Goal: Task Accomplishment & Management: Manage account settings

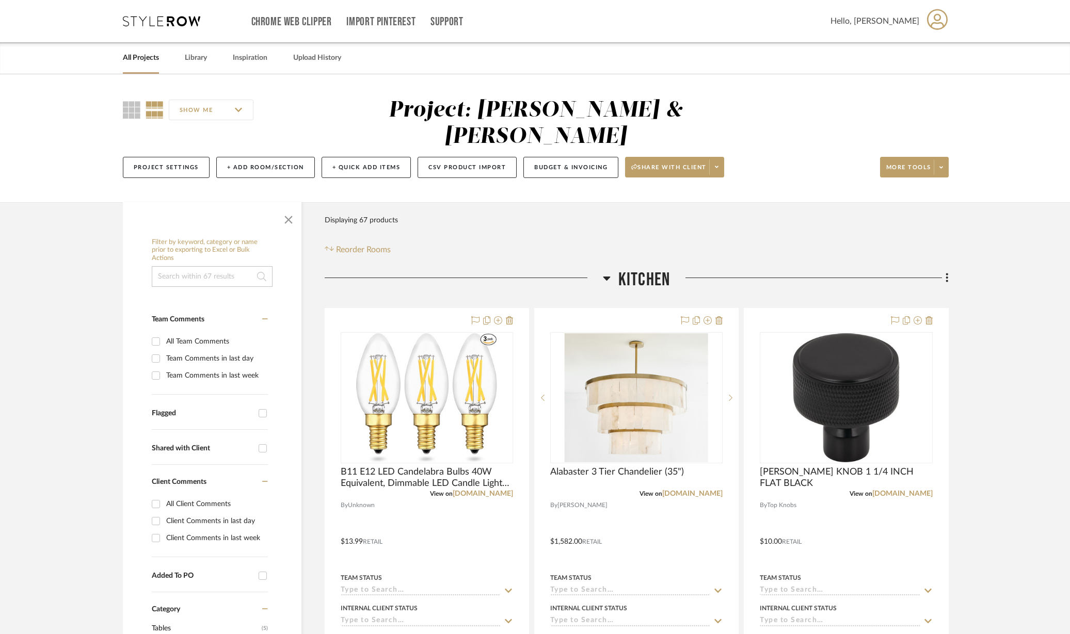
click at [607, 277] on icon at bounding box center [606, 279] width 7 height 4
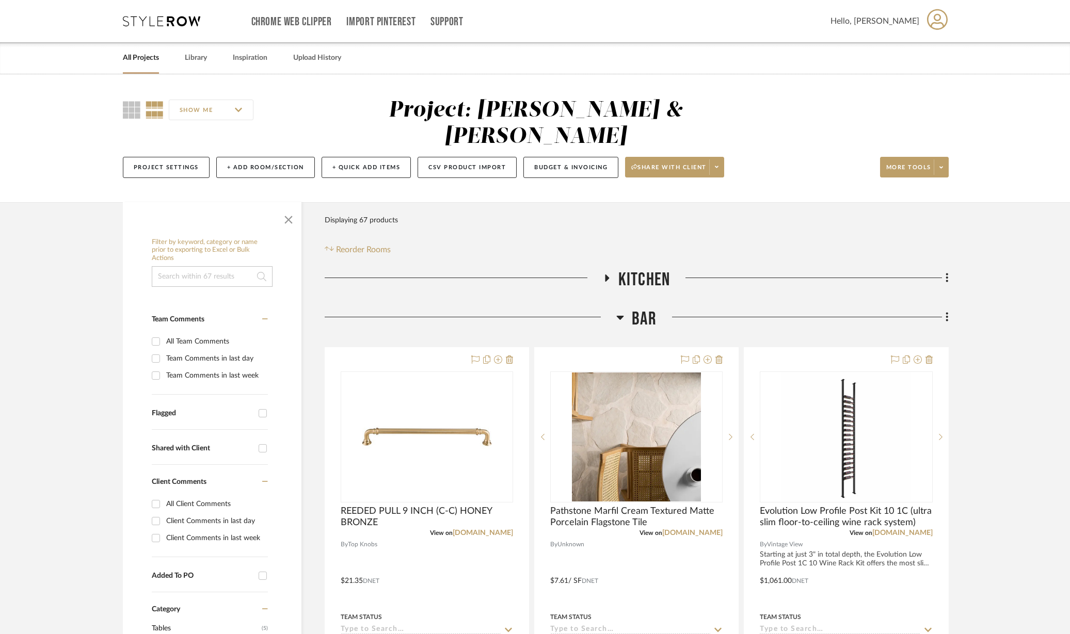
click at [620, 316] on icon at bounding box center [620, 318] width 7 height 4
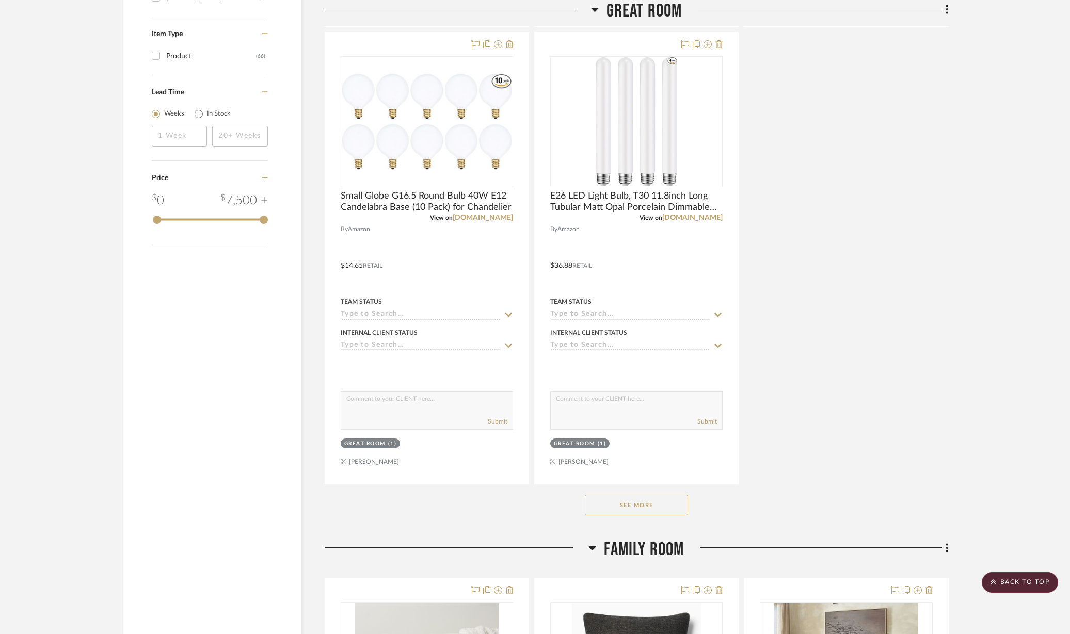
scroll to position [1355, 0]
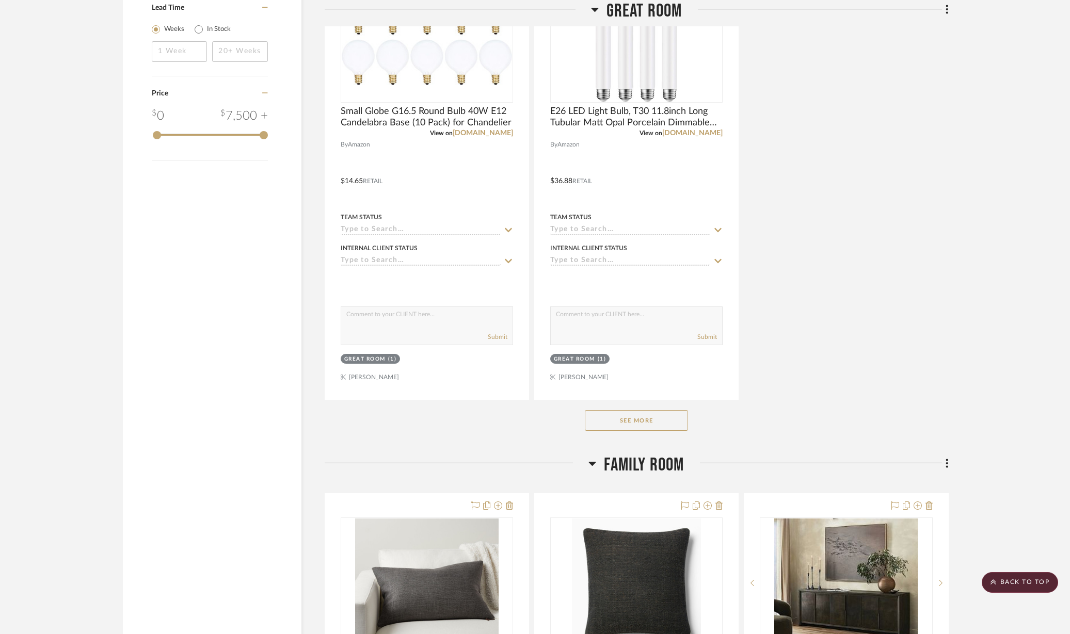
click at [652, 410] on button "See More" at bounding box center [636, 420] width 103 height 21
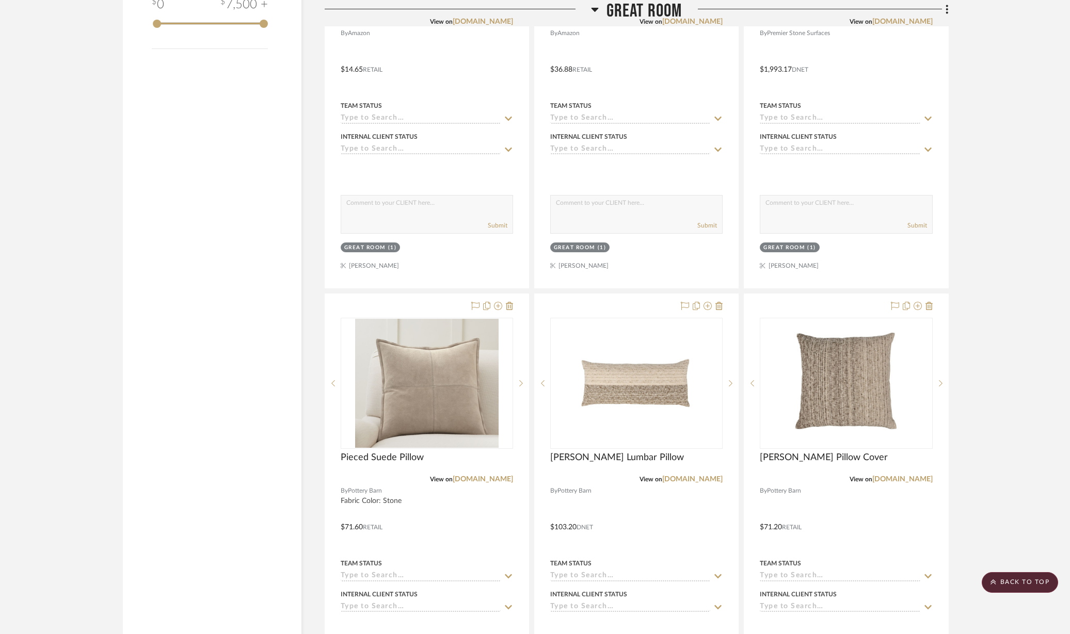
scroll to position [1548, 0]
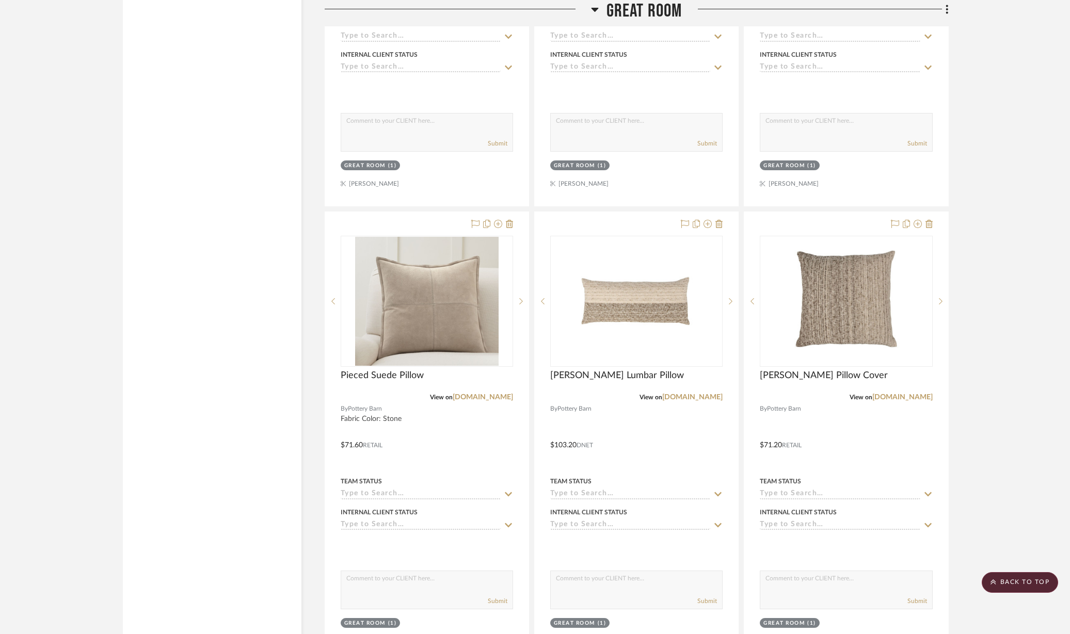
click at [931, 220] on icon at bounding box center [928, 224] width 7 height 8
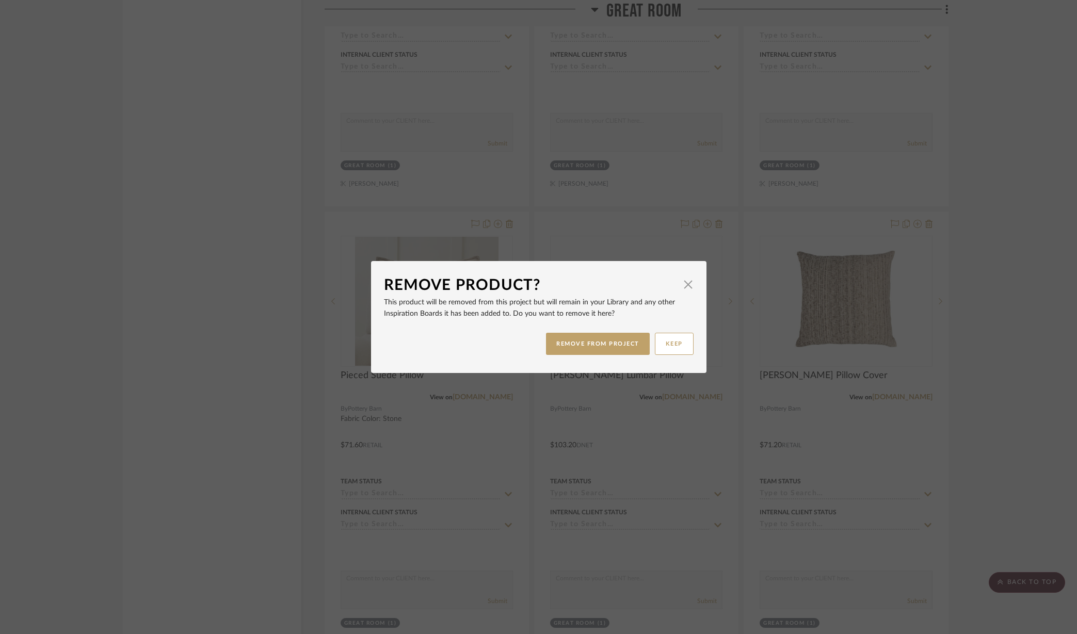
click at [604, 350] on button "REMOVE FROM PROJECT" at bounding box center [598, 344] width 104 height 22
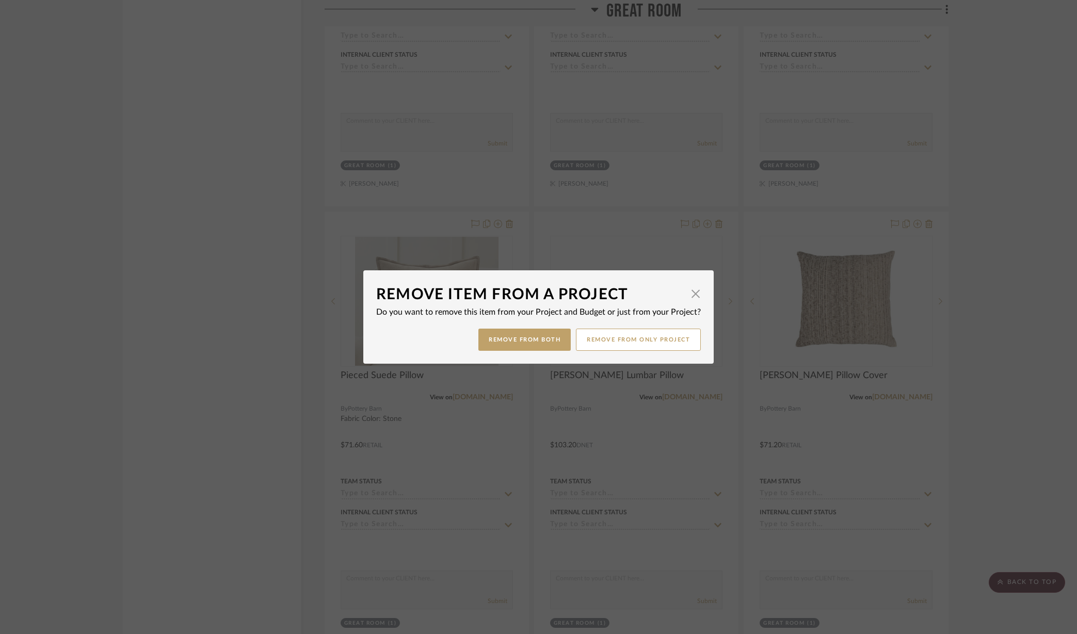
click at [539, 339] on button "Remove from Both" at bounding box center [524, 340] width 92 height 22
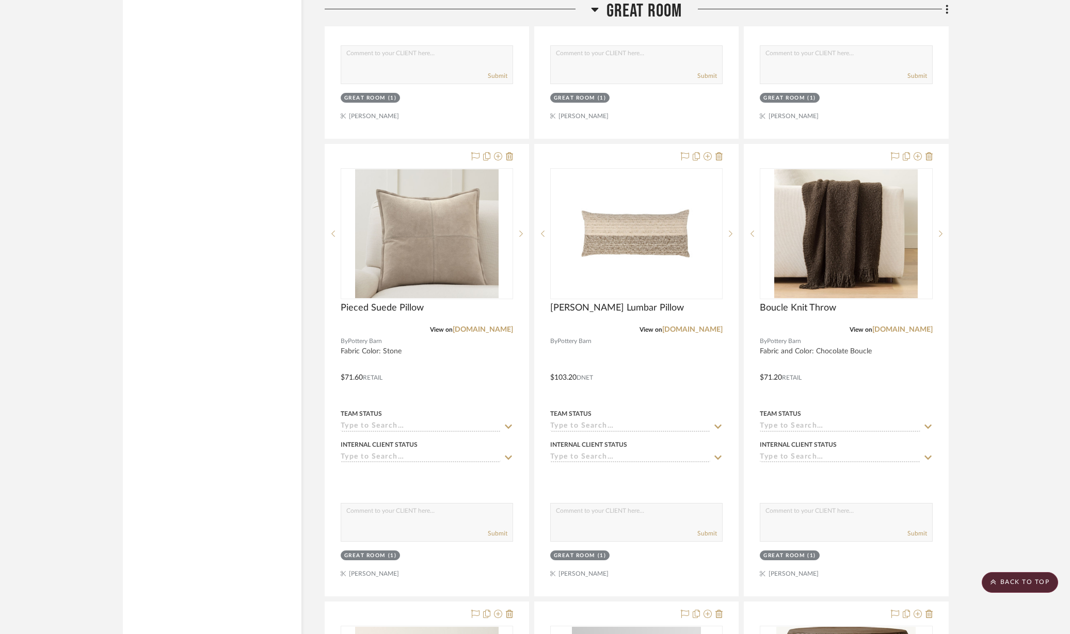
scroll to position [1677, 0]
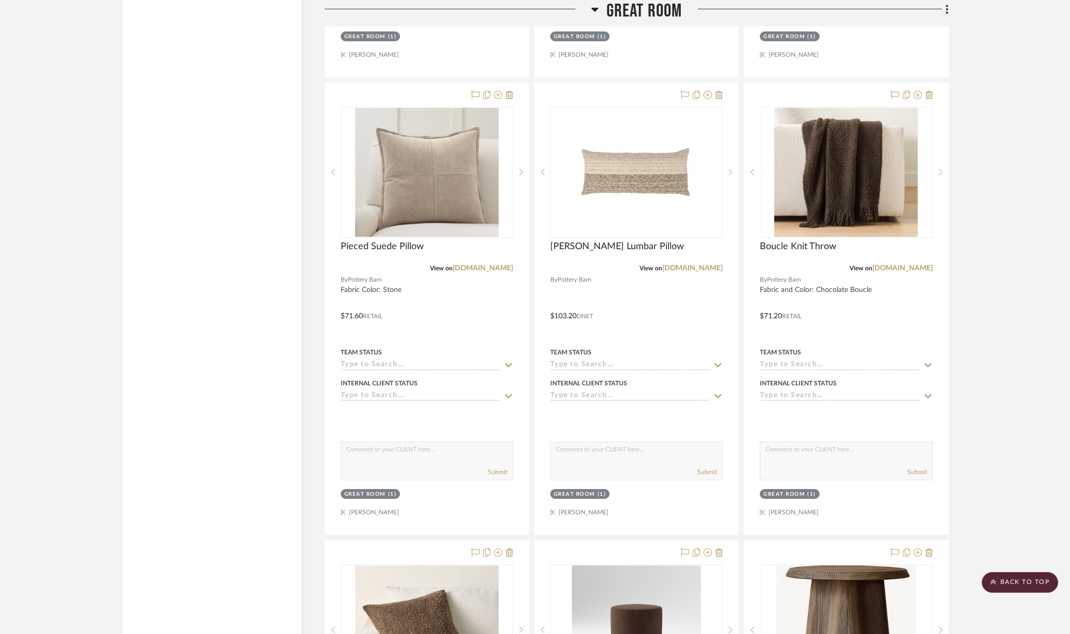
click at [668, 311] on div at bounding box center [636, 309] width 203 height 452
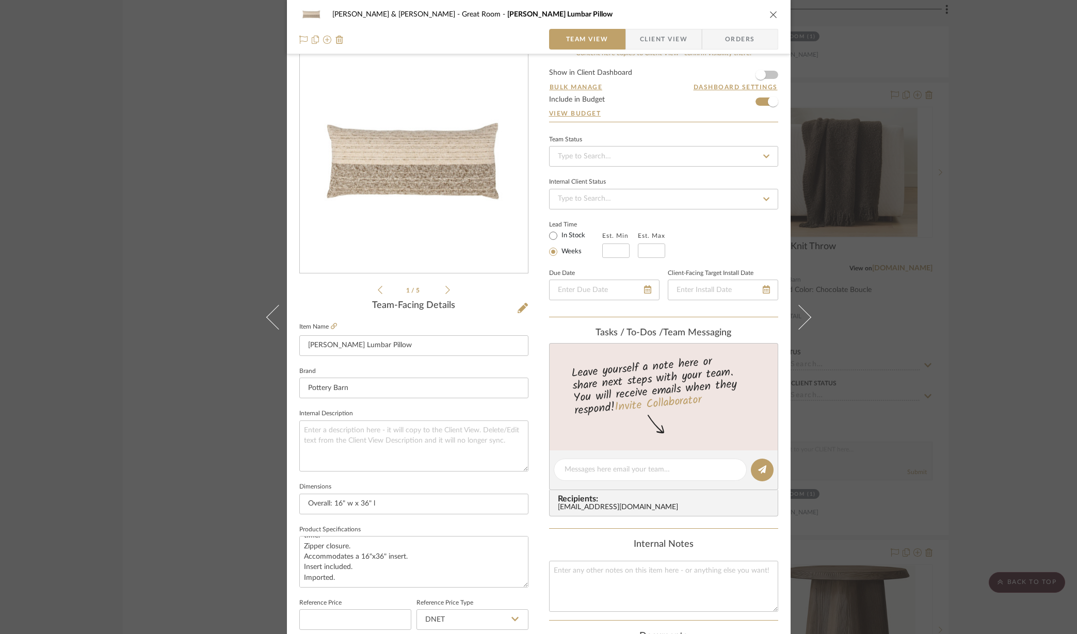
scroll to position [0, 0]
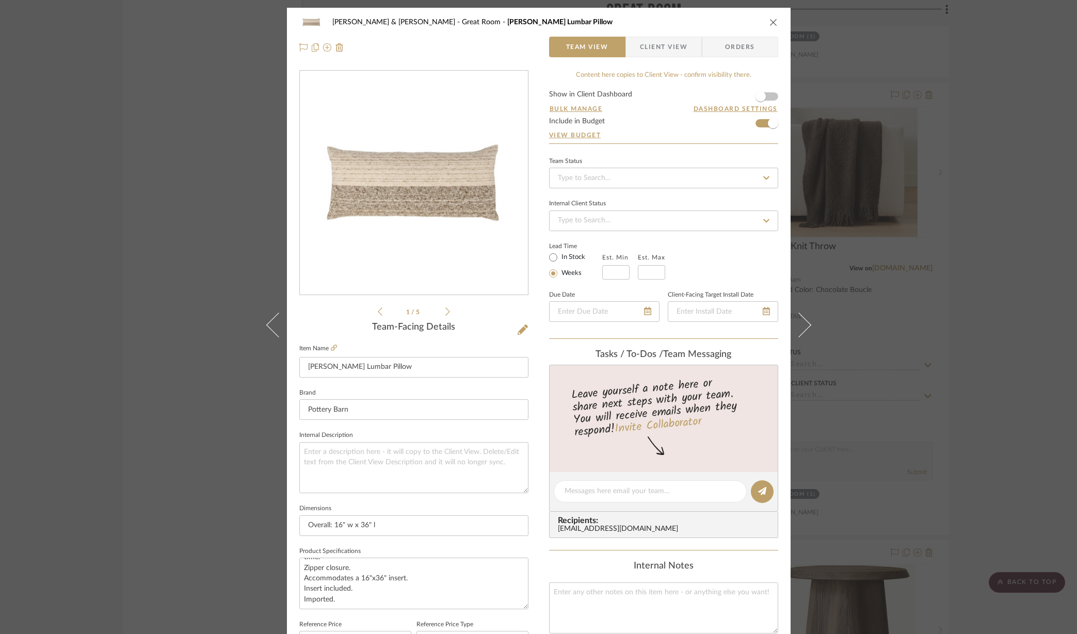
click at [772, 23] on icon "close" at bounding box center [773, 22] width 8 height 8
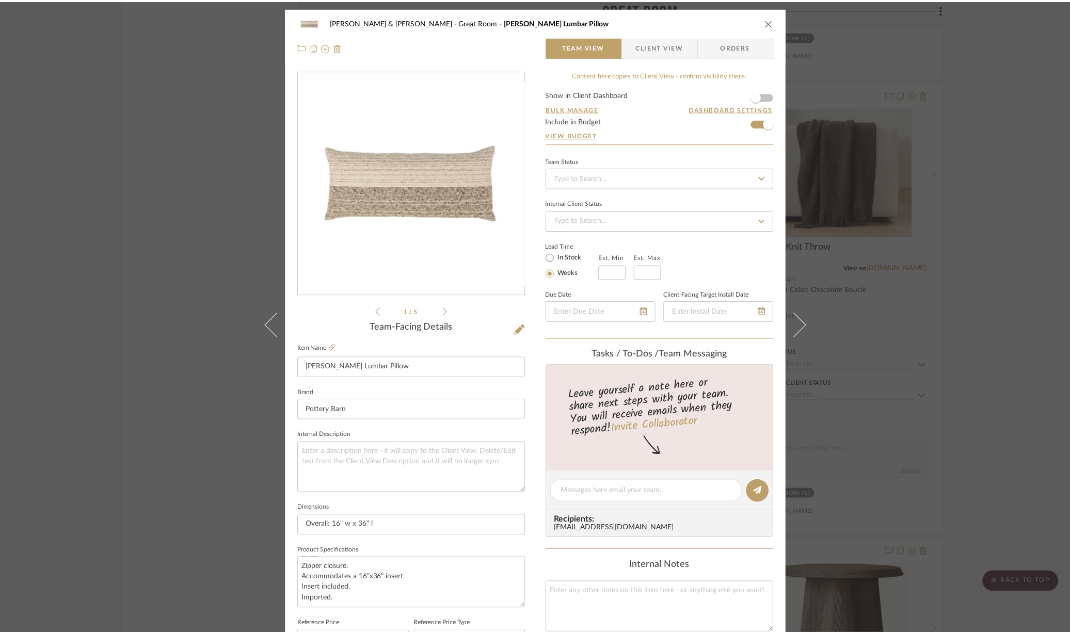
scroll to position [1677, 0]
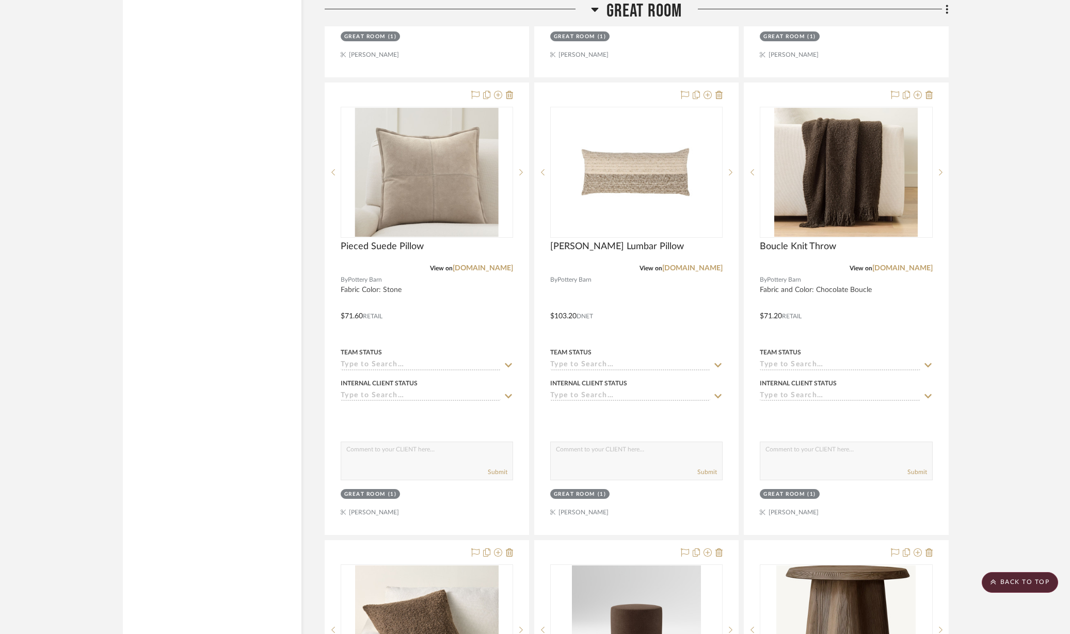
click at [509, 91] on icon at bounding box center [509, 95] width 7 height 8
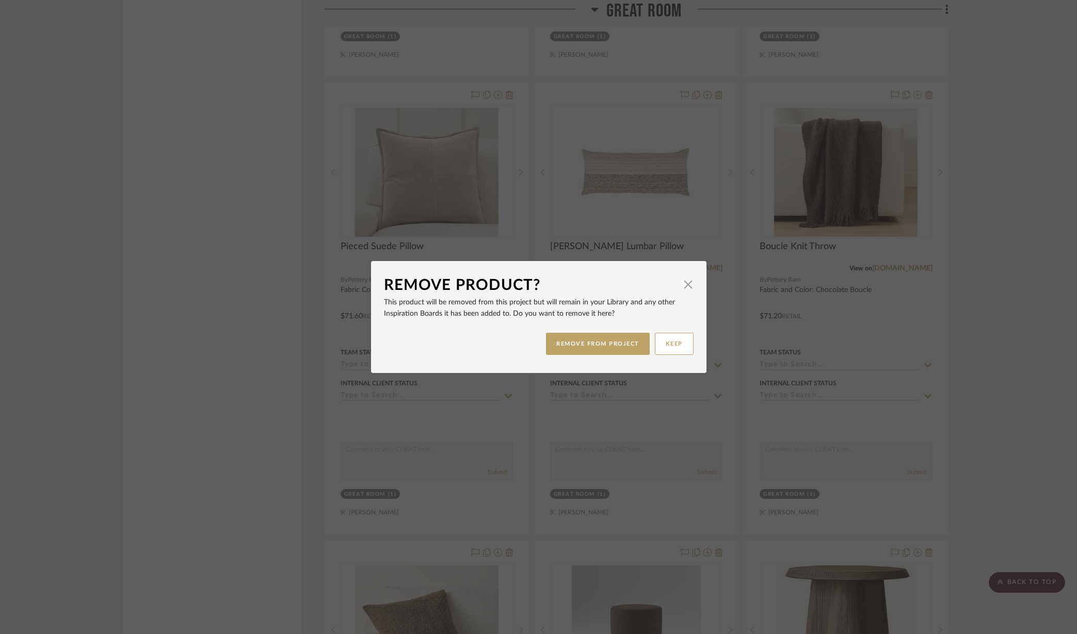
click at [597, 343] on button "REMOVE FROM PROJECT" at bounding box center [598, 344] width 104 height 22
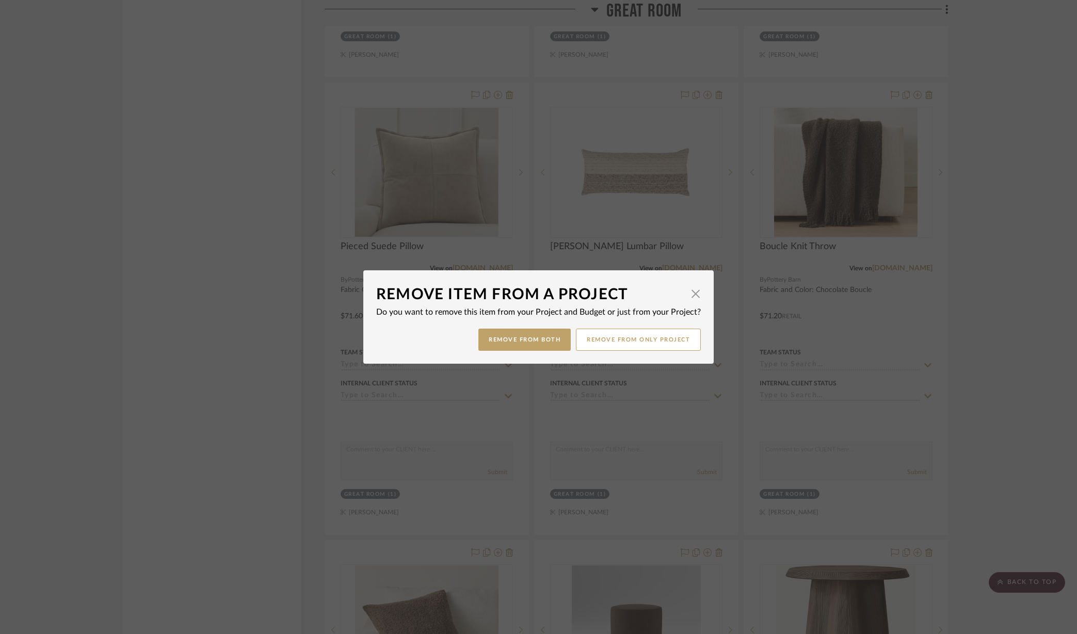
click at [541, 336] on button "Remove from Both" at bounding box center [524, 340] width 92 height 22
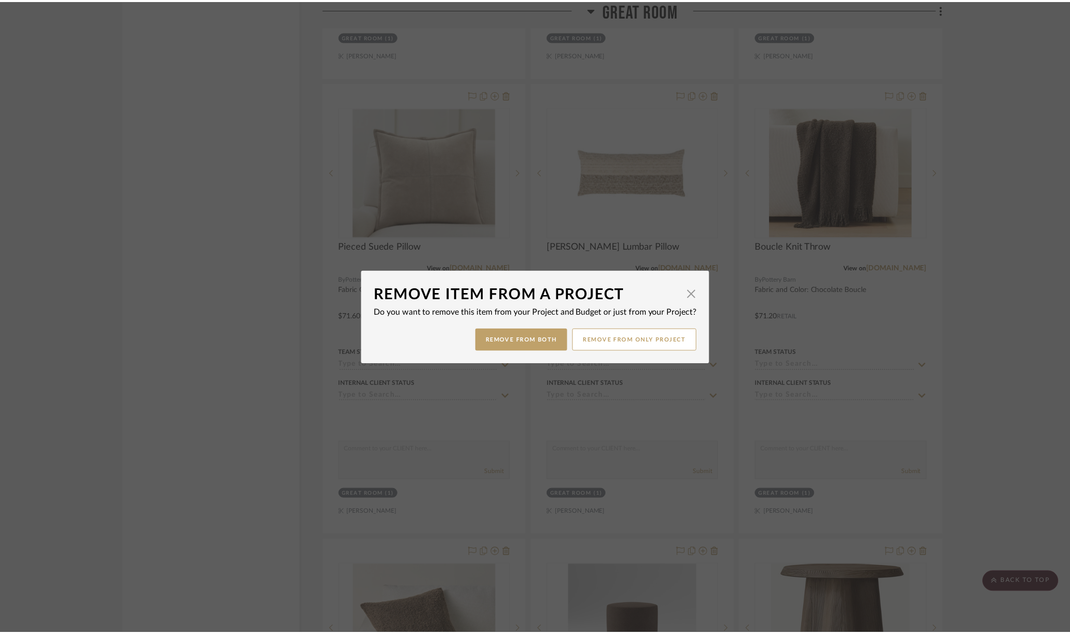
scroll to position [1677, 0]
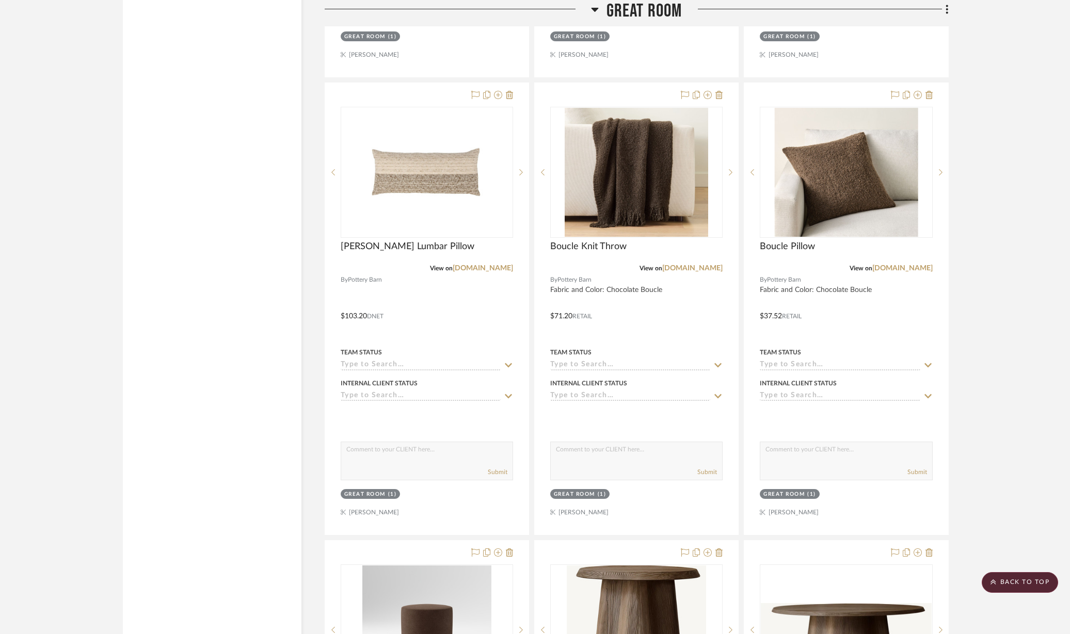
click at [719, 91] on icon at bounding box center [718, 95] width 7 height 8
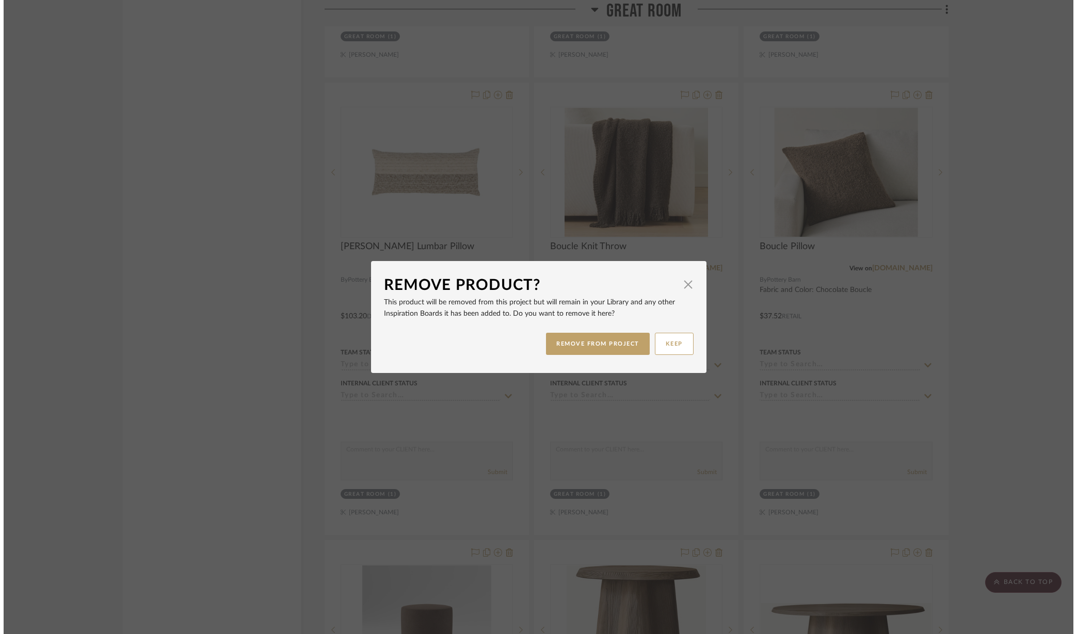
scroll to position [0, 0]
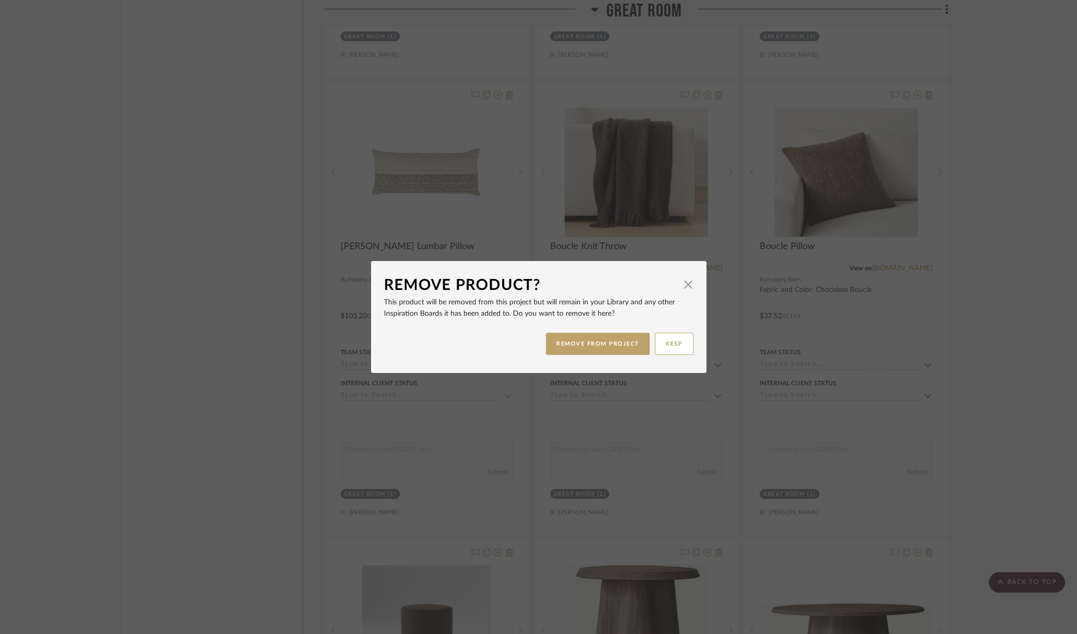
click at [602, 345] on button "REMOVE FROM PROJECT" at bounding box center [598, 344] width 104 height 22
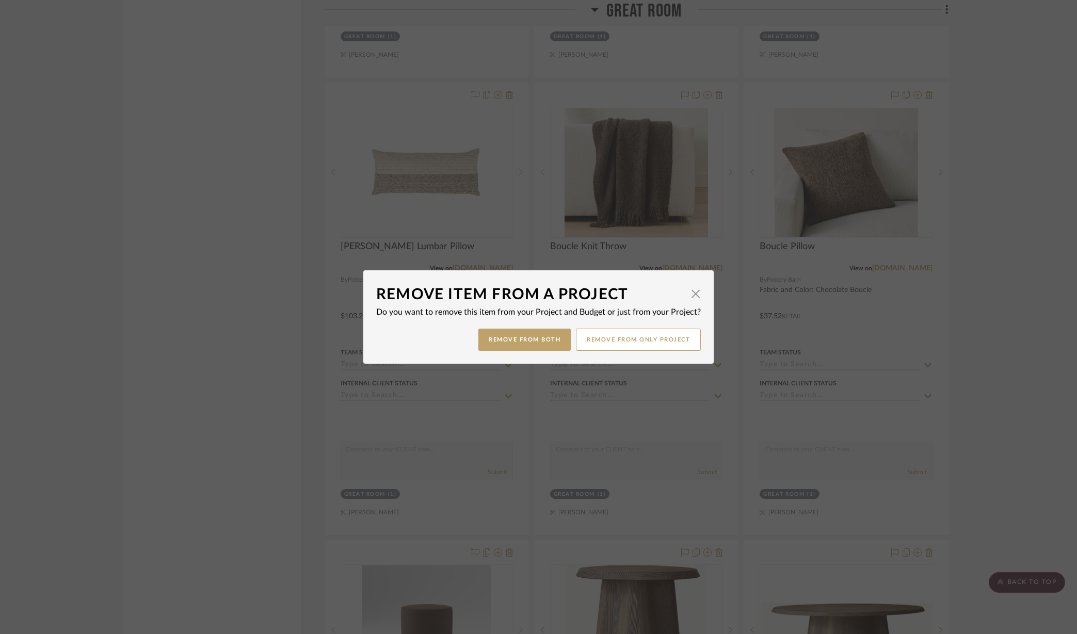
click at [512, 343] on button "Remove from Both" at bounding box center [524, 340] width 92 height 22
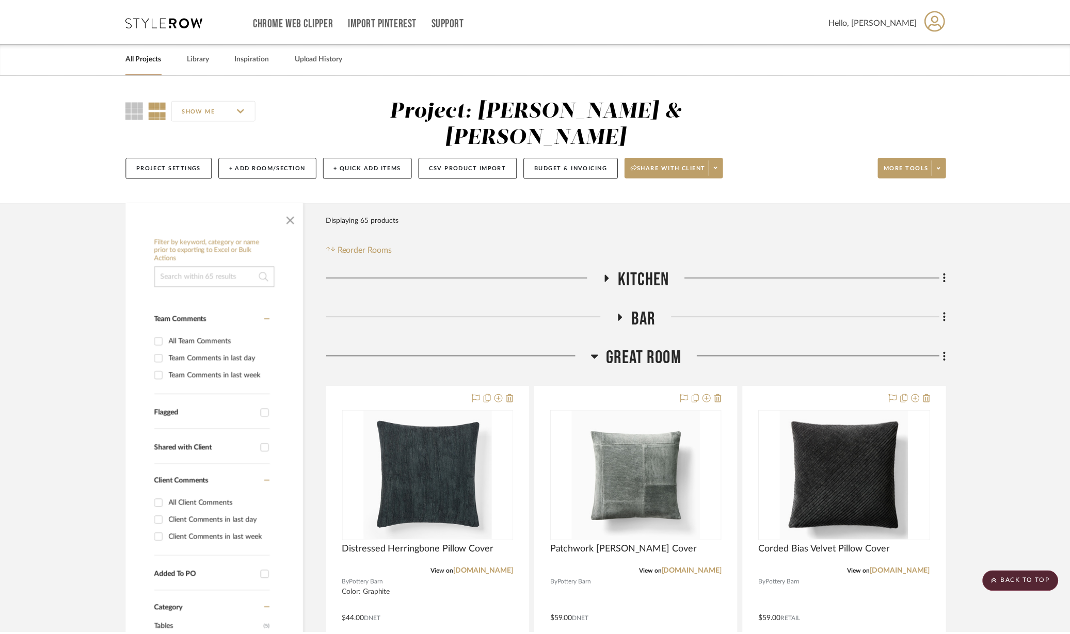
scroll to position [1677, 0]
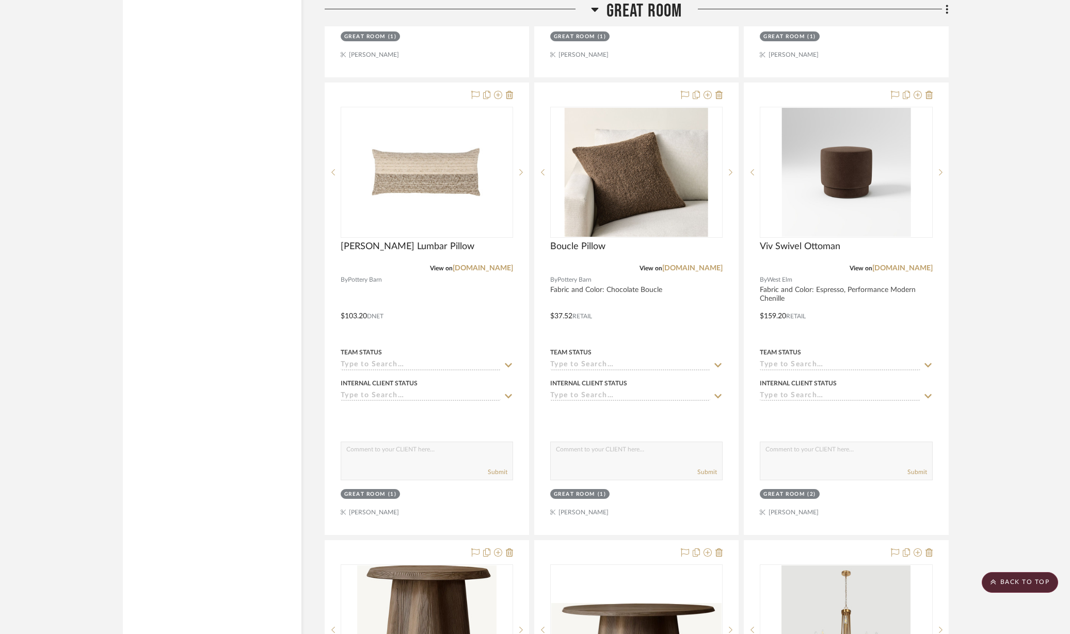
click at [928, 91] on icon at bounding box center [928, 95] width 7 height 8
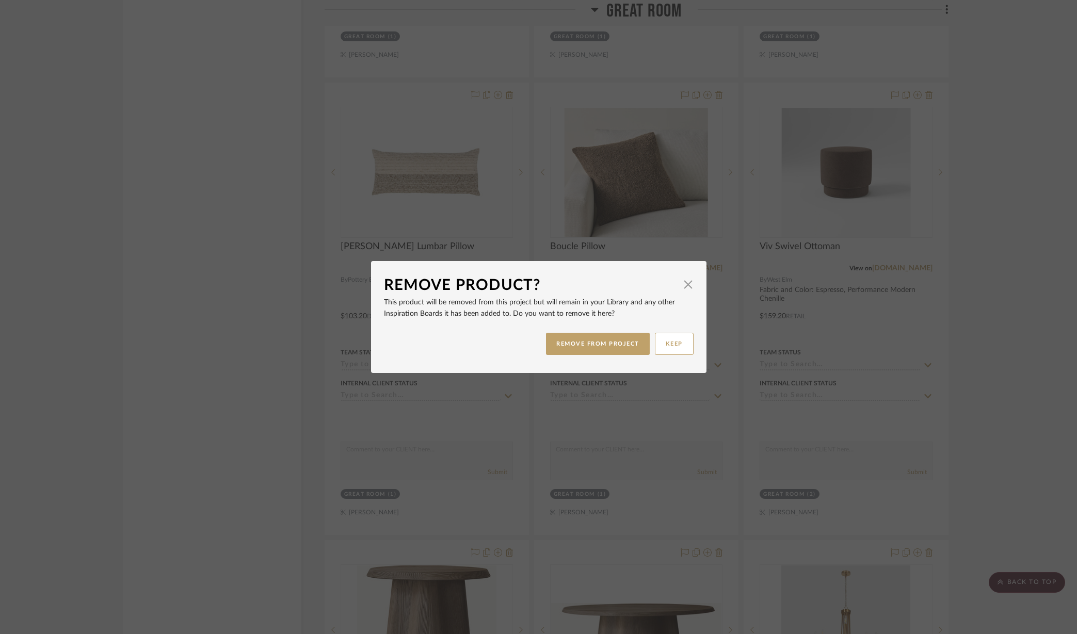
click at [600, 341] on button "REMOVE FROM PROJECT" at bounding box center [598, 344] width 104 height 22
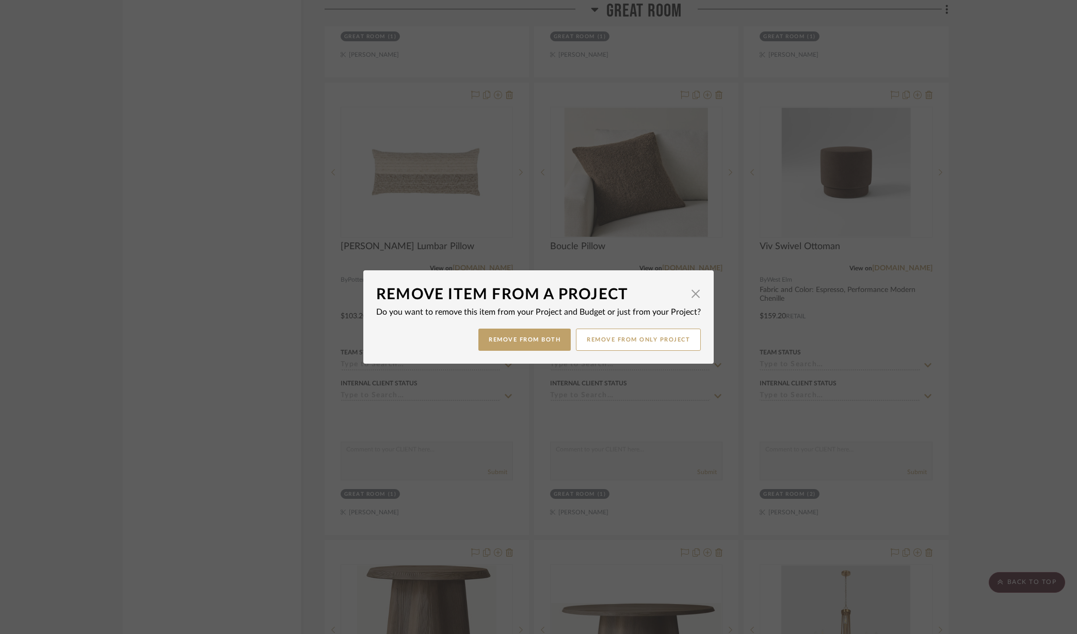
click at [509, 339] on button "Remove from Both" at bounding box center [524, 340] width 92 height 22
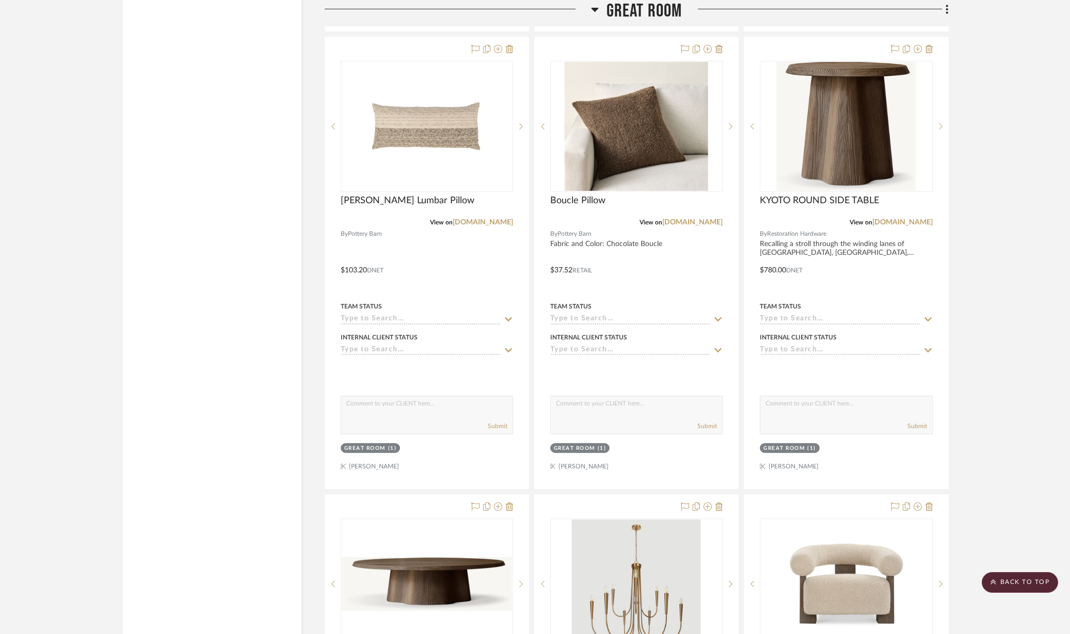
scroll to position [1677, 0]
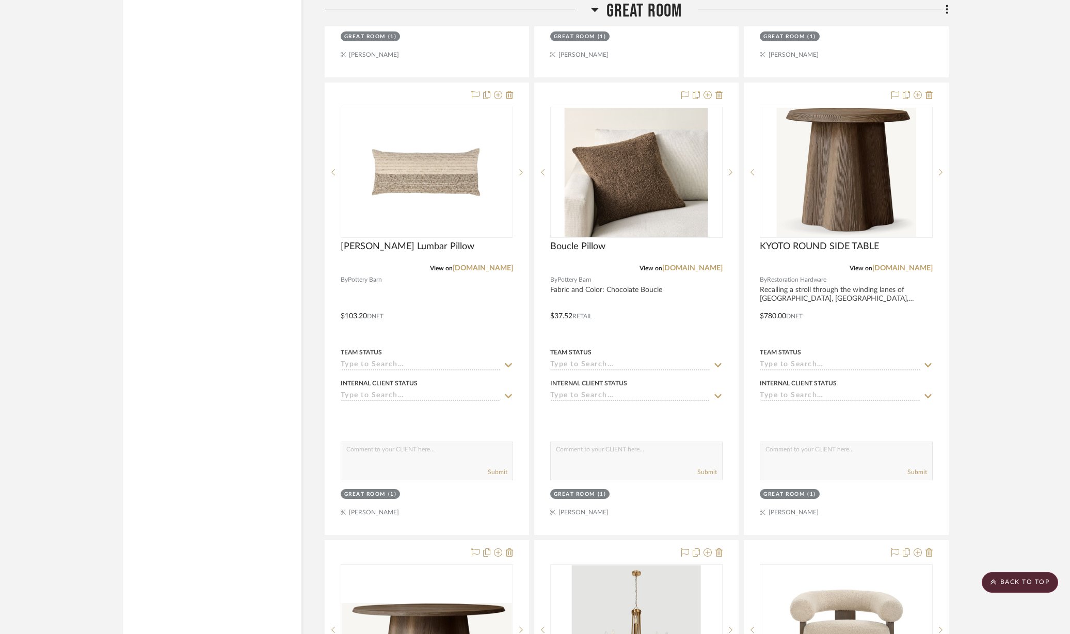
click at [931, 91] on icon at bounding box center [928, 95] width 7 height 8
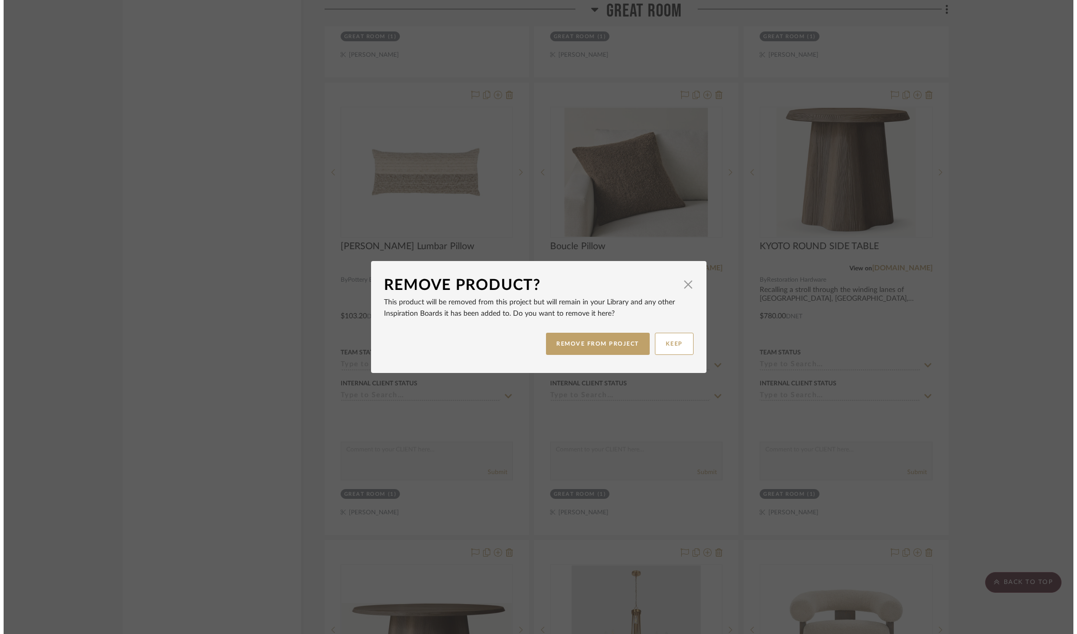
scroll to position [0, 0]
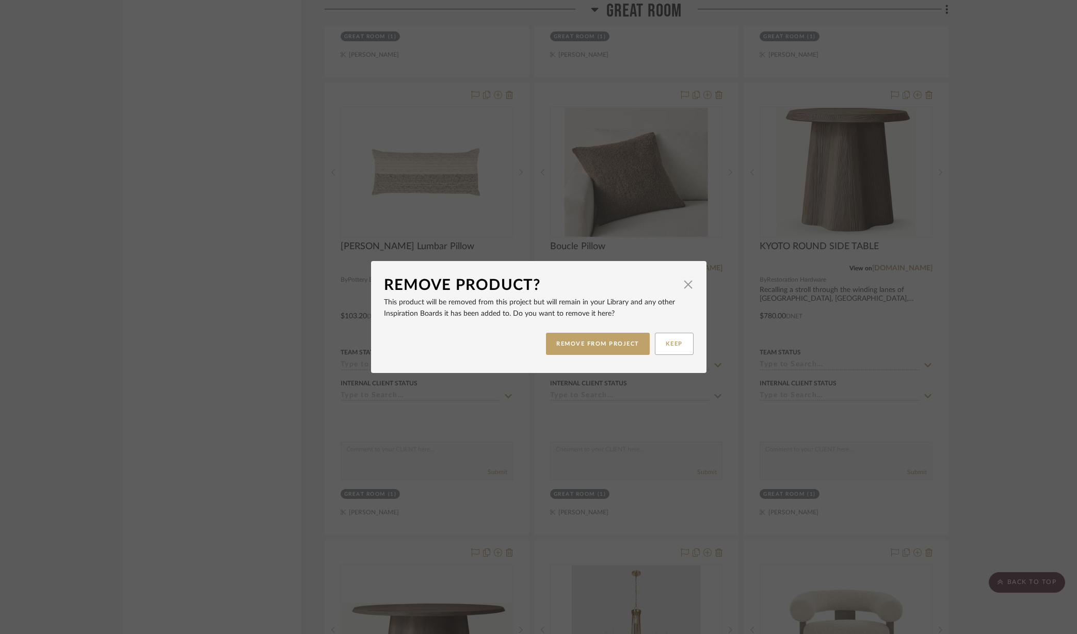
click at [588, 339] on button "REMOVE FROM PROJECT" at bounding box center [598, 344] width 104 height 22
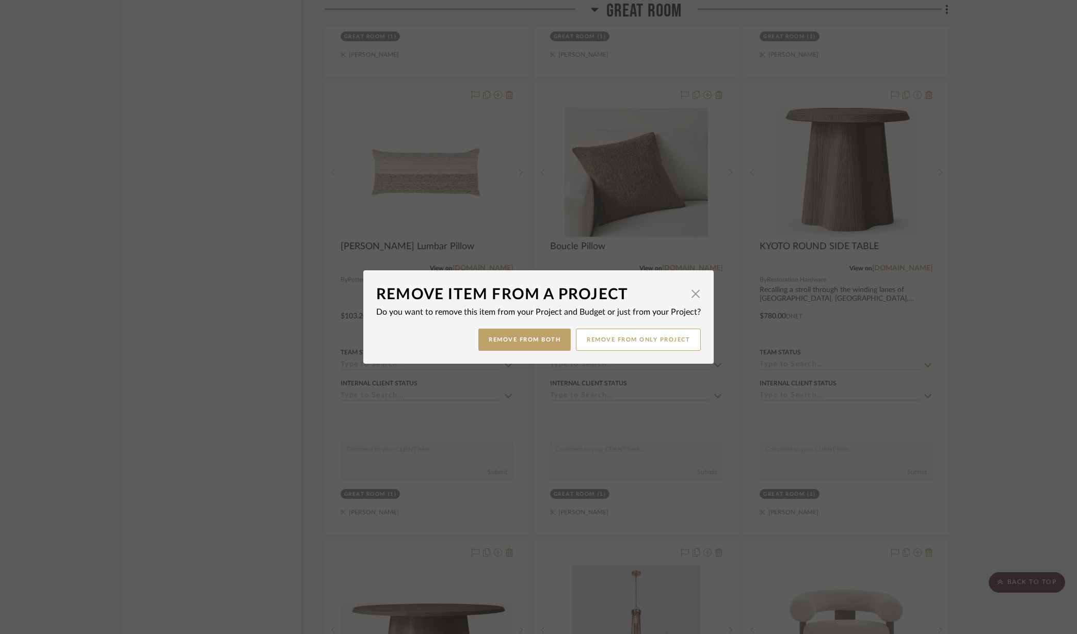
click at [525, 341] on button "Remove from Both" at bounding box center [524, 340] width 92 height 22
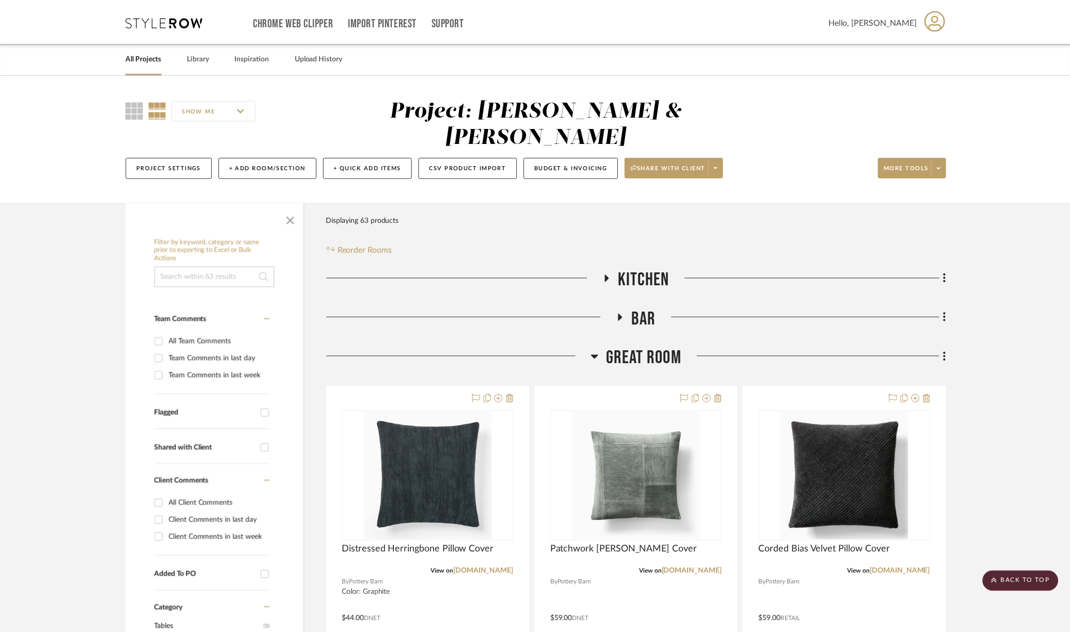
scroll to position [1677, 0]
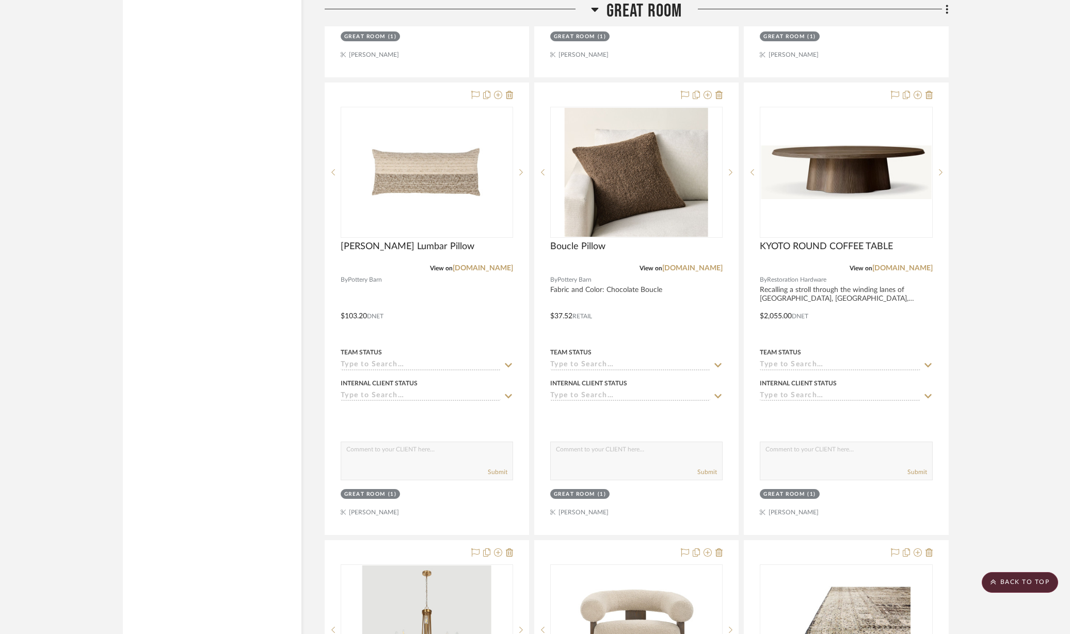
click at [931, 91] on icon at bounding box center [928, 95] width 7 height 8
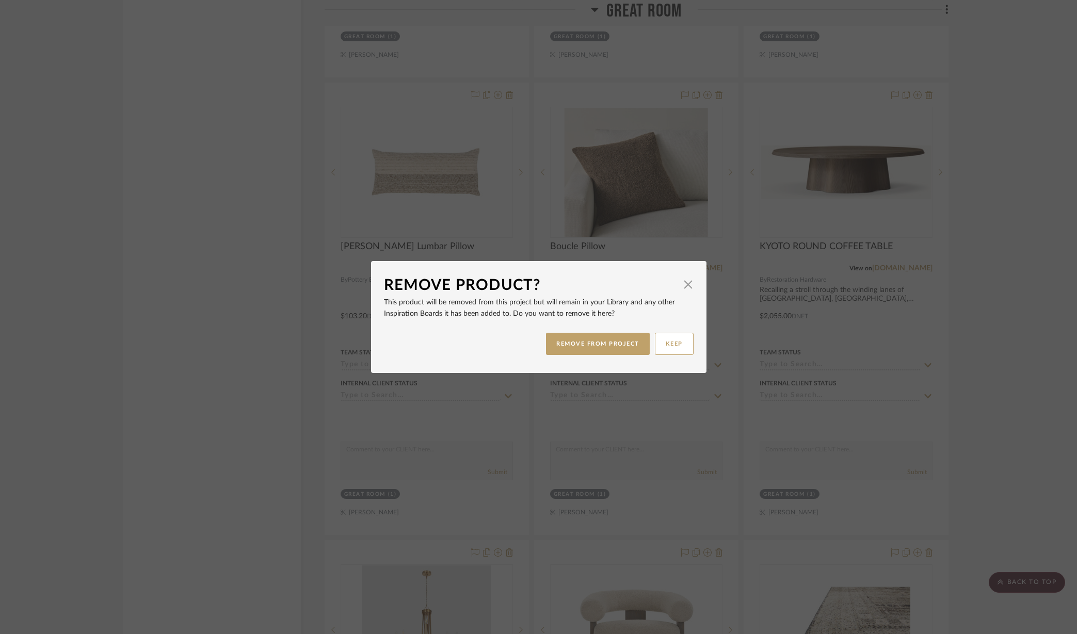
click at [586, 344] on button "REMOVE FROM PROJECT" at bounding box center [598, 344] width 104 height 22
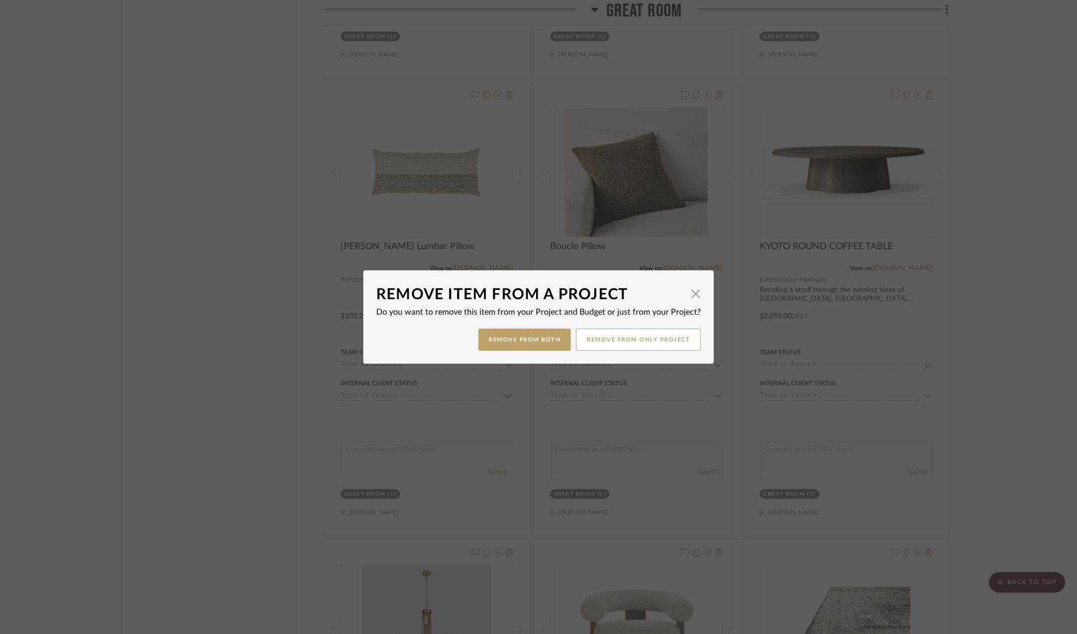
click at [539, 334] on button "Remove from Both" at bounding box center [524, 340] width 92 height 22
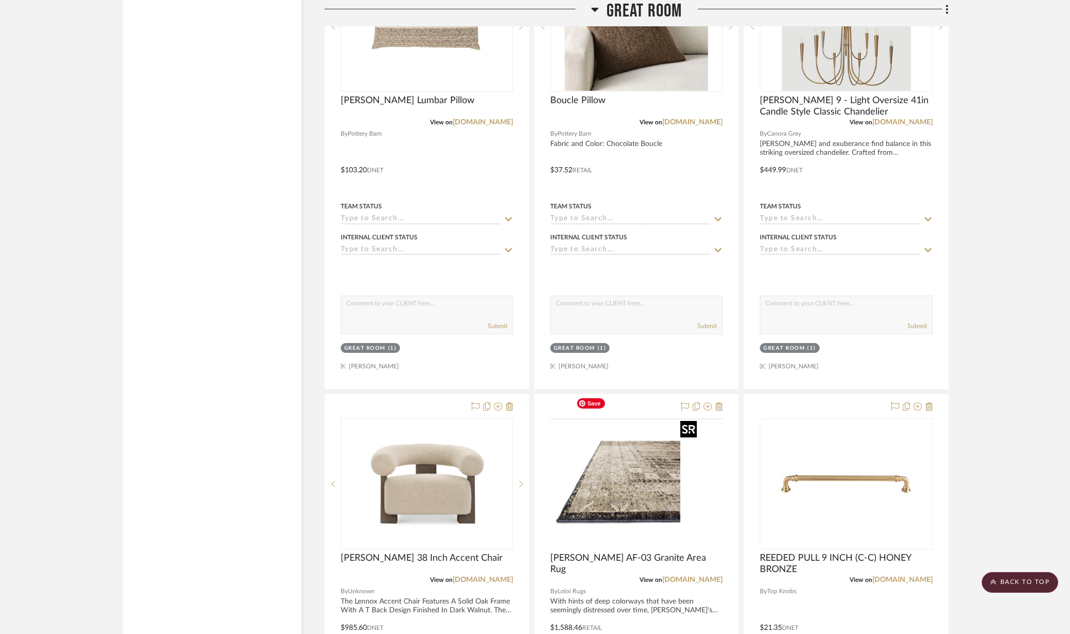
scroll to position [1871, 0]
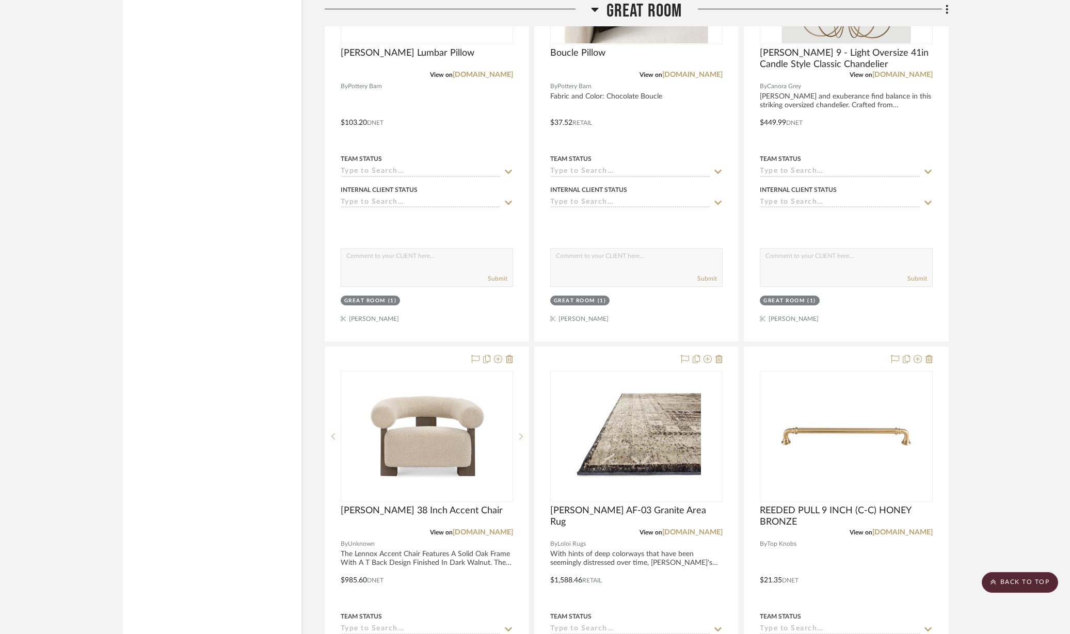
click at [719, 355] on icon at bounding box center [718, 359] width 7 height 8
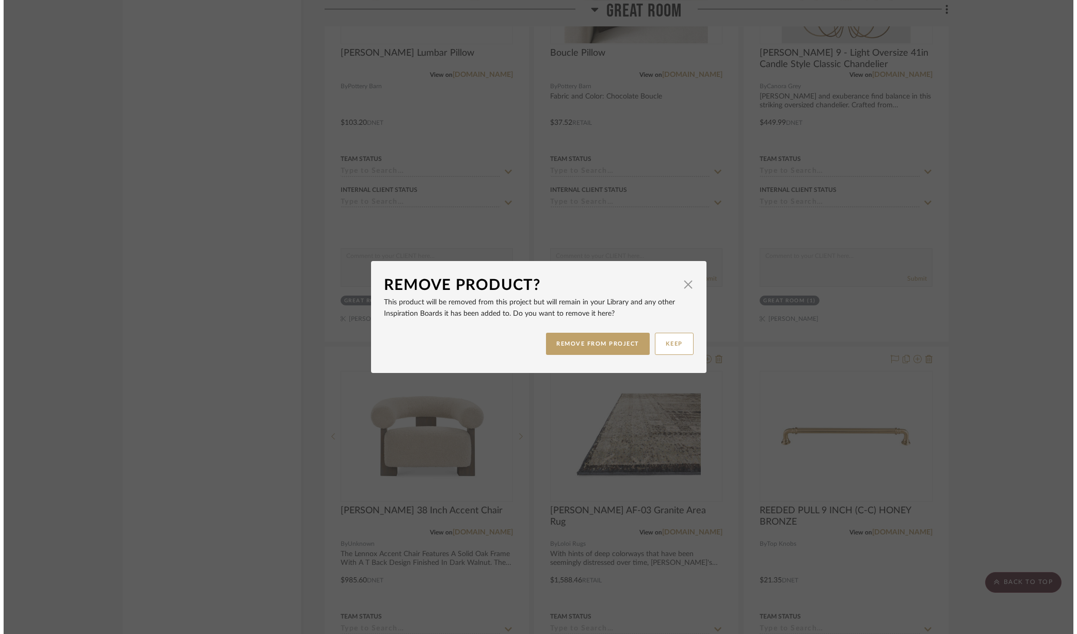
scroll to position [0, 0]
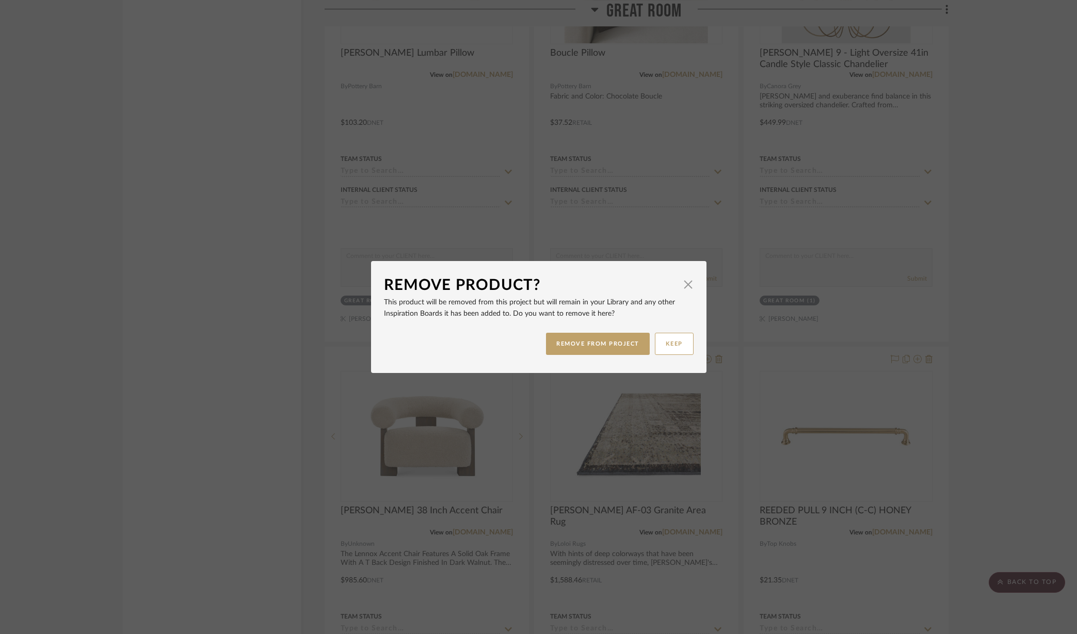
click at [584, 344] on button "REMOVE FROM PROJECT" at bounding box center [598, 344] width 104 height 22
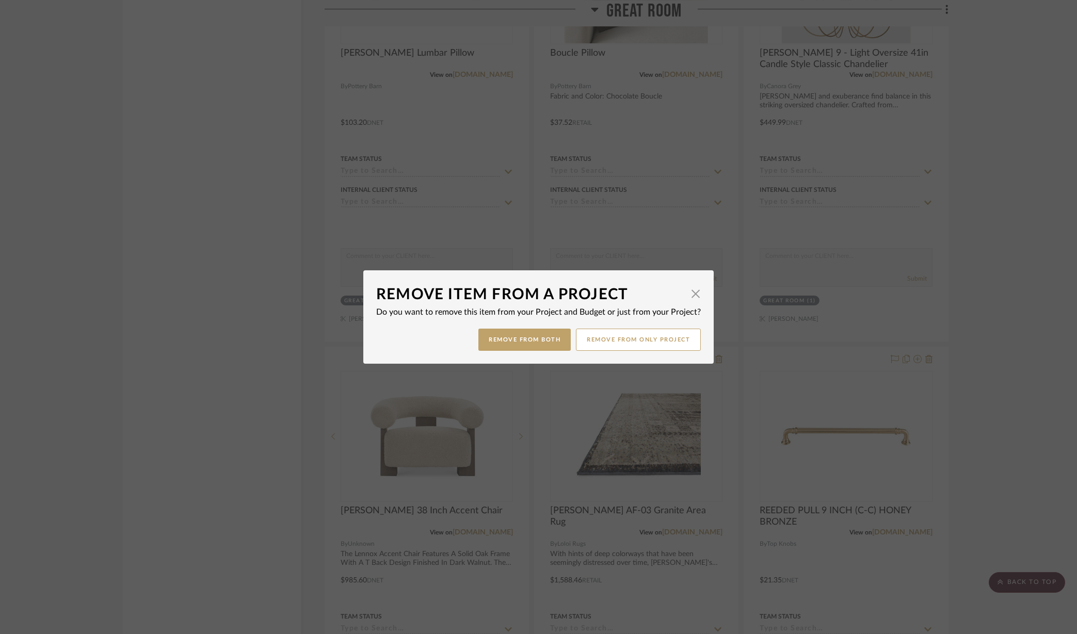
click at [518, 343] on button "Remove from Both" at bounding box center [524, 340] width 92 height 22
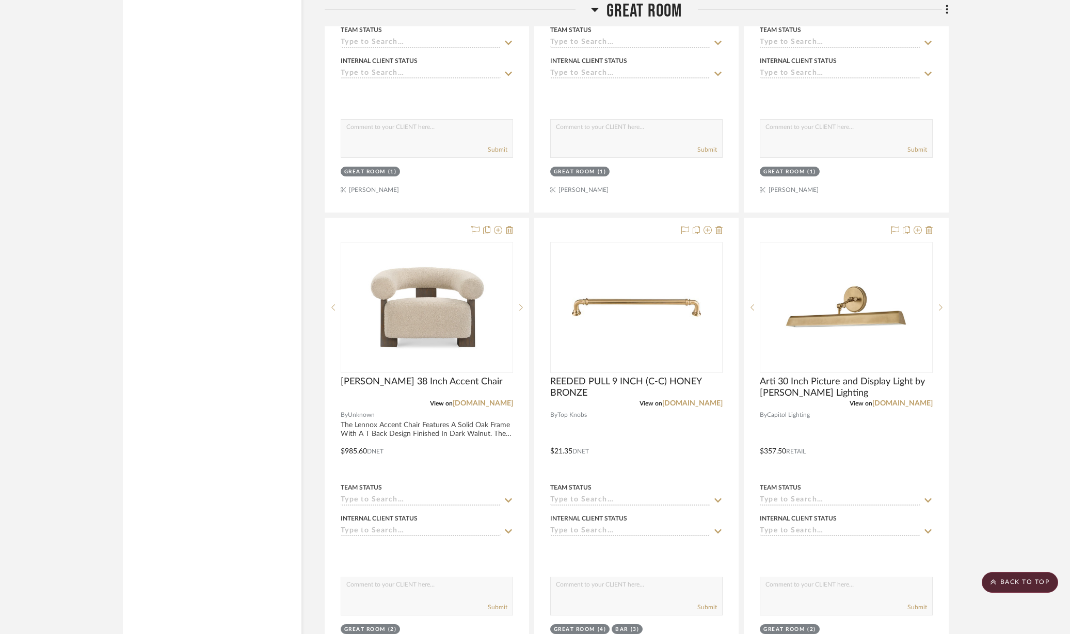
click at [642, 218] on div at bounding box center [636, 444] width 203 height 452
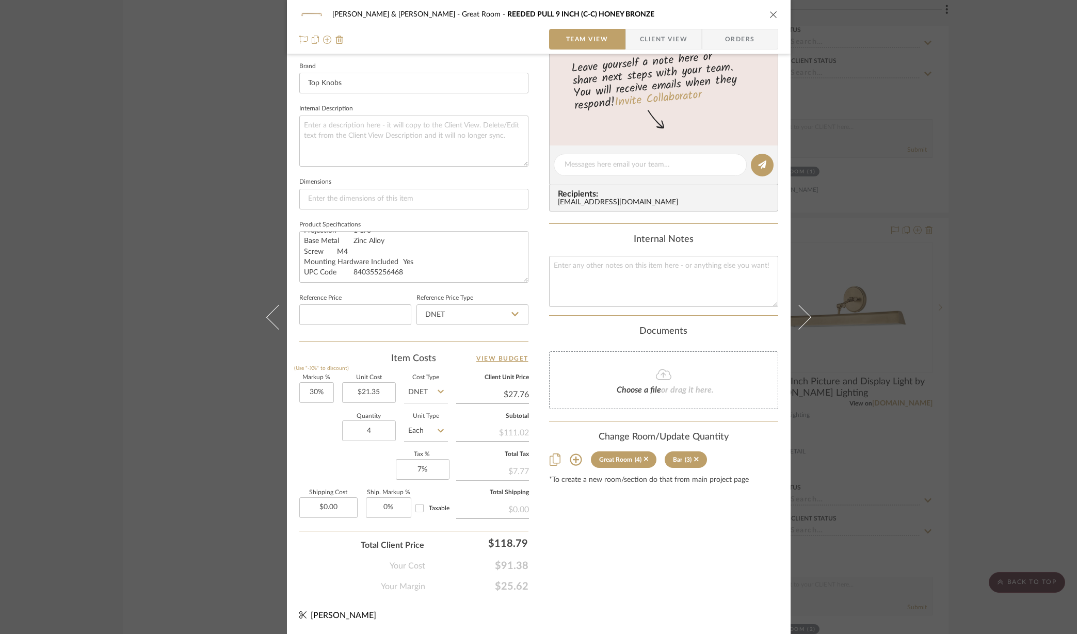
click at [644, 459] on icon at bounding box center [646, 459] width 5 height 7
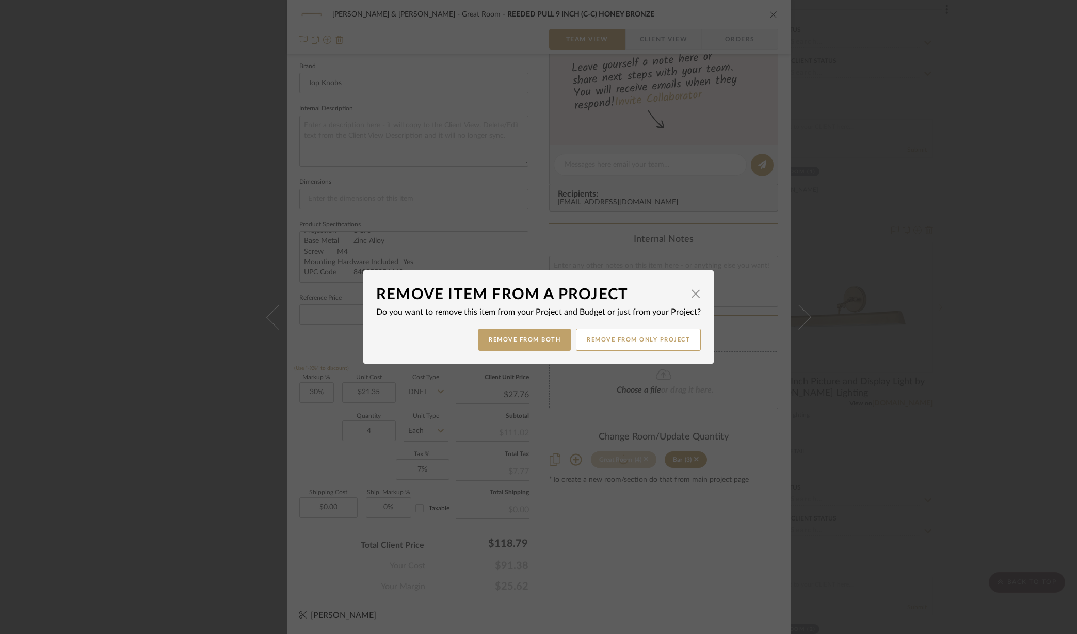
click at [540, 342] on button "Remove from Both" at bounding box center [524, 340] width 92 height 22
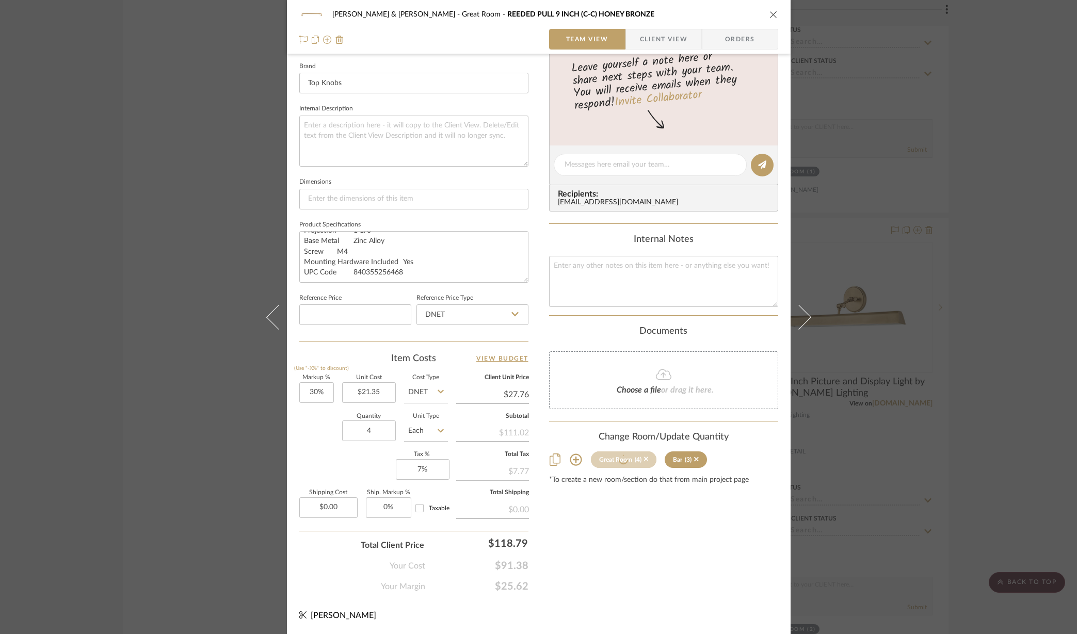
type input "15%"
type input "$24.55"
type input "3"
click at [769, 16] on icon "close" at bounding box center [773, 14] width 8 height 8
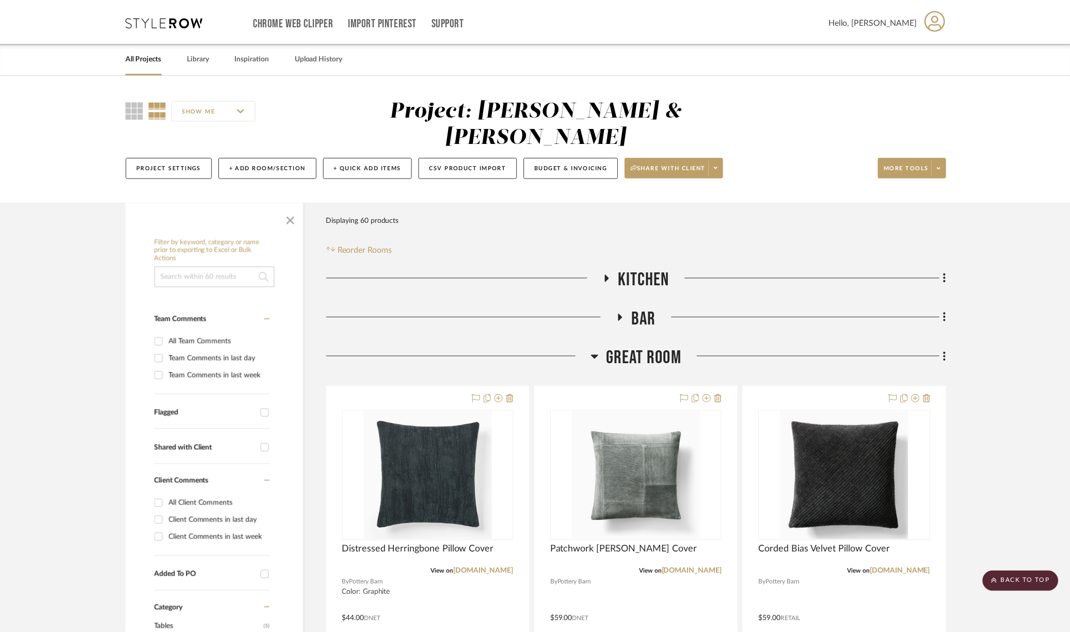
scroll to position [2000, 0]
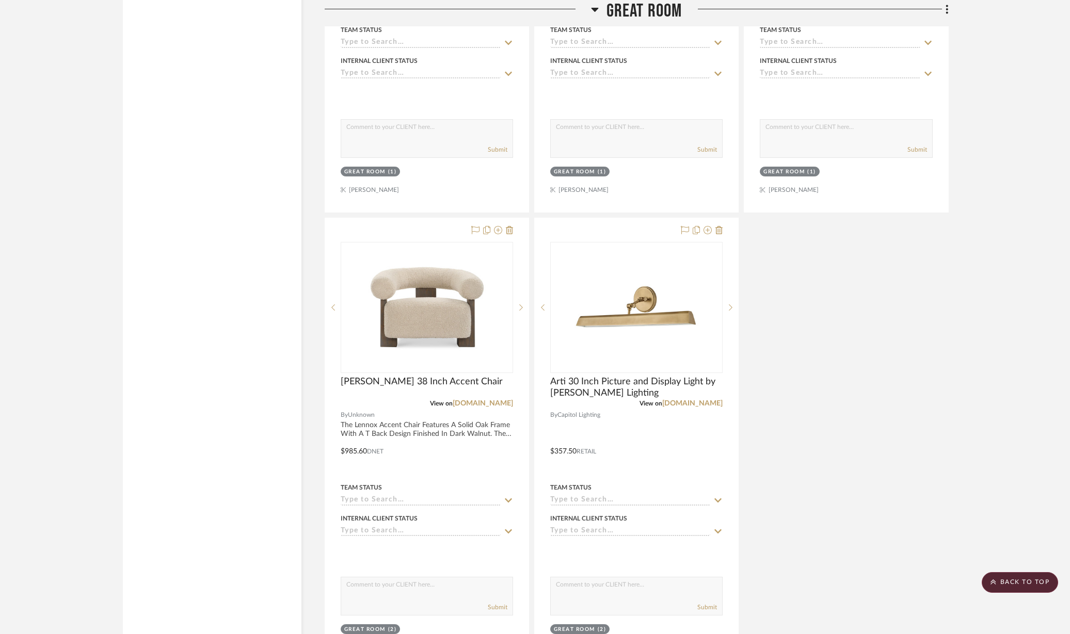
click at [512, 226] on icon at bounding box center [509, 230] width 7 height 8
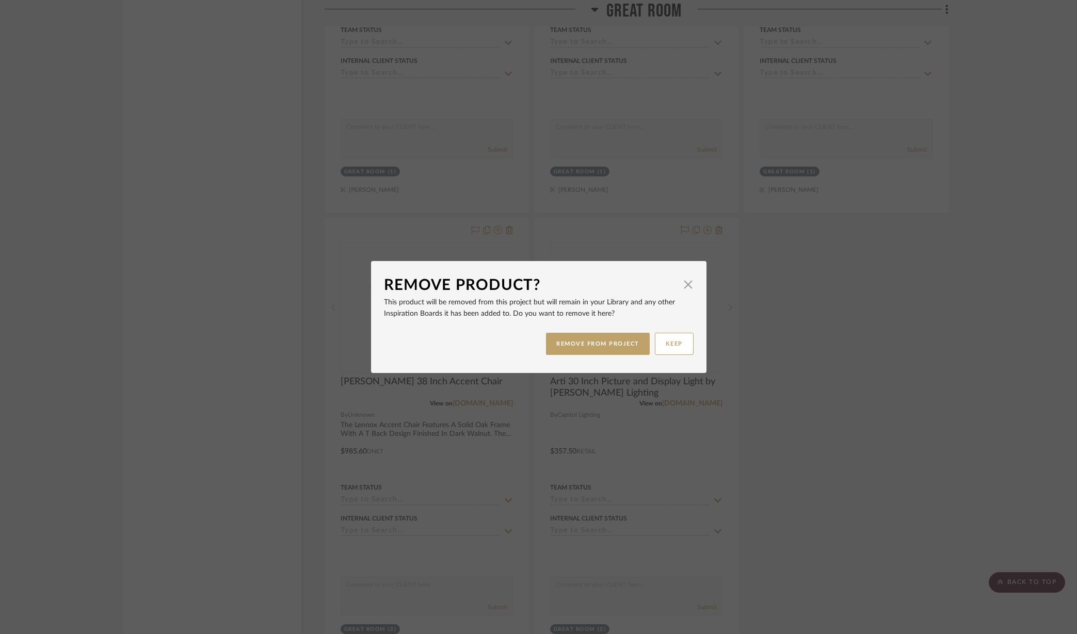
click at [644, 341] on button "REMOVE FROM PROJECT" at bounding box center [598, 344] width 104 height 22
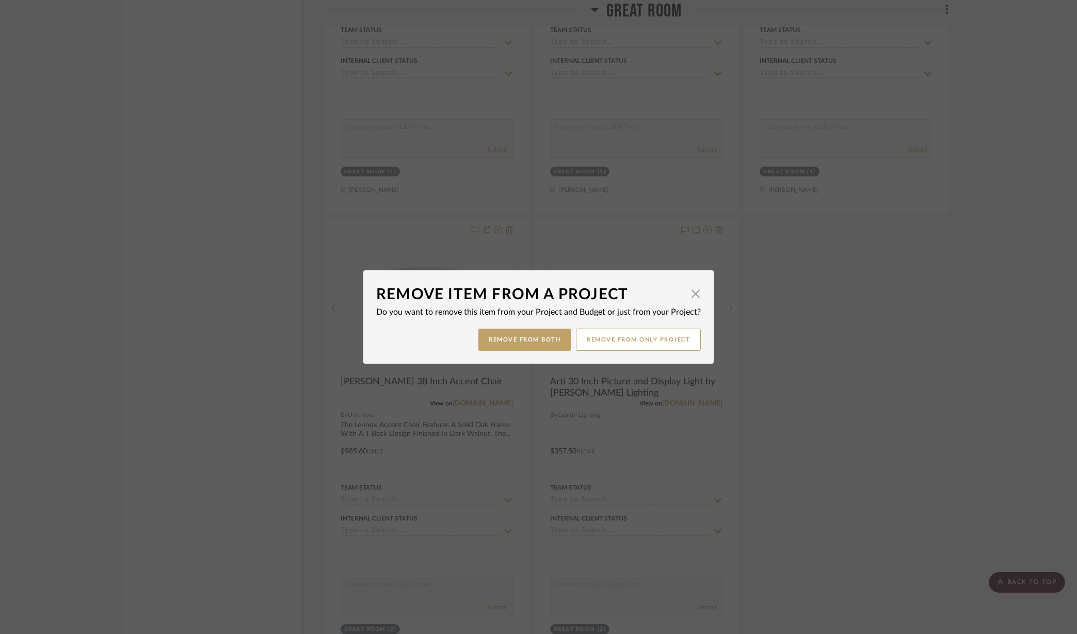
click at [515, 330] on button "Remove from Both" at bounding box center [524, 340] width 92 height 22
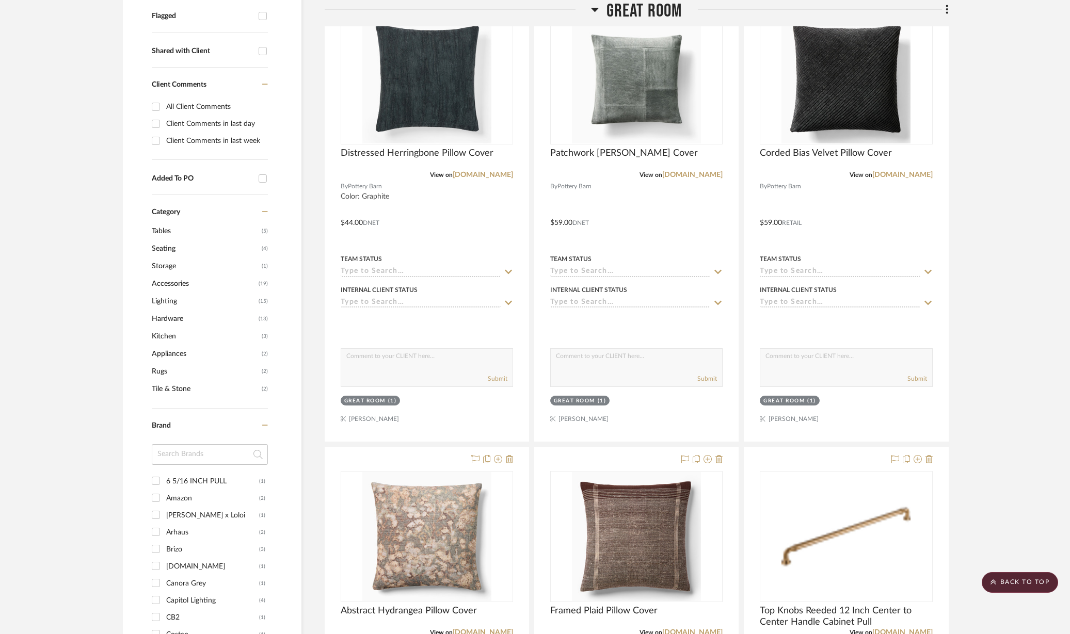
scroll to position [387, 0]
